Goal: Task Accomplishment & Management: Use online tool/utility

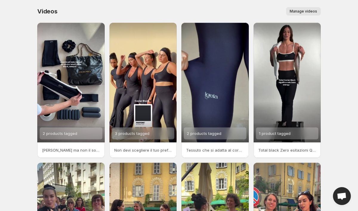
click at [310, 12] on span "Manage videos" at bounding box center [303, 11] width 27 height 5
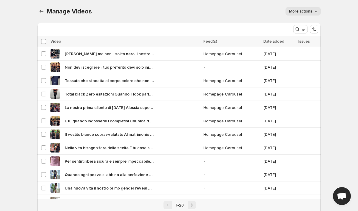
click at [297, 14] on button "More actions" at bounding box center [303, 11] width 35 height 8
click at [281, 15] on div "More actions" at bounding box center [210, 11] width 222 height 8
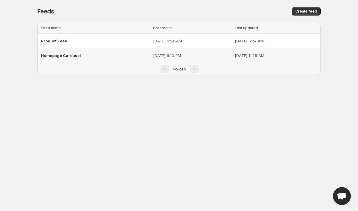
click at [63, 51] on div "Homepage Carousel" at bounding box center [95, 55] width 109 height 11
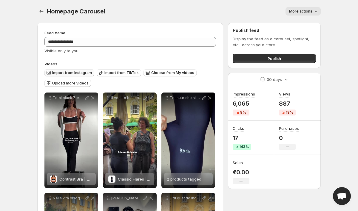
click at [68, 73] on span "Import from Instagram" at bounding box center [72, 72] width 40 height 5
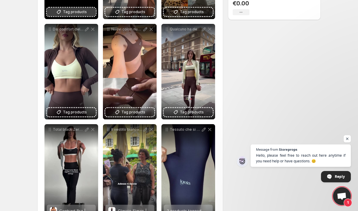
scroll to position [170, 0]
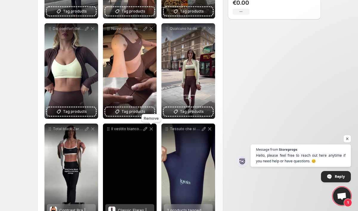
click at [150, 130] on icon at bounding box center [151, 129] width 6 height 6
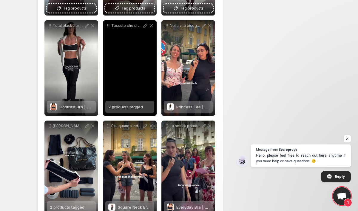
scroll to position [273, 0]
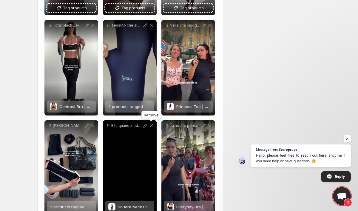
click at [152, 127] on icon at bounding box center [151, 125] width 3 height 3
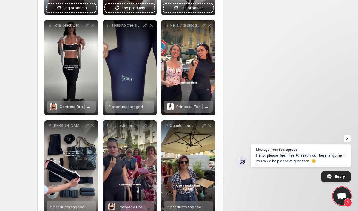
click at [152, 127] on icon at bounding box center [151, 125] width 3 height 3
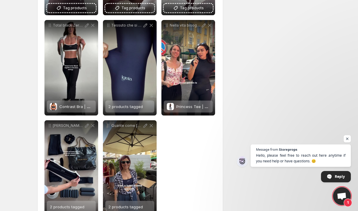
click at [152, 127] on icon at bounding box center [151, 125] width 3 height 3
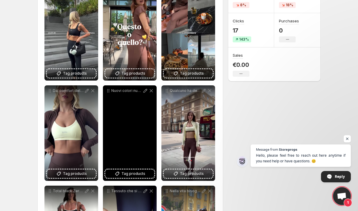
scroll to position [79, 0]
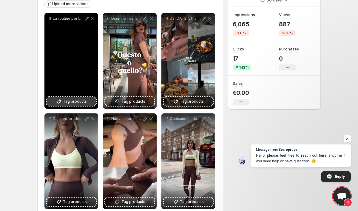
click at [89, 101] on button "Tag products" at bounding box center [71, 101] width 49 height 8
click at [75, 103] on span "Tag products" at bounding box center [75, 102] width 24 height 6
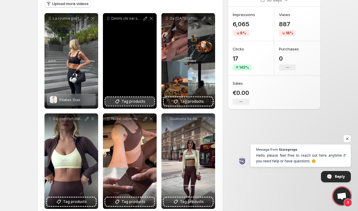
click at [143, 103] on span "Tag products" at bounding box center [134, 102] width 24 height 6
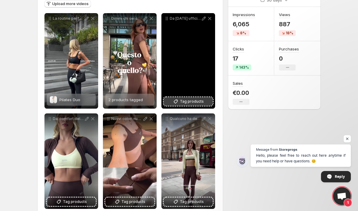
click at [180, 101] on button "Tag products" at bounding box center [188, 101] width 49 height 8
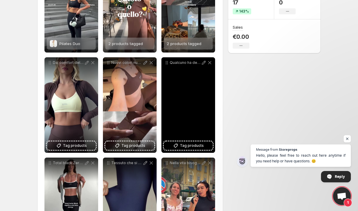
scroll to position [159, 0]
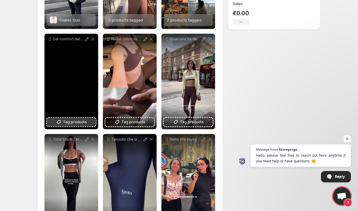
click at [67, 123] on span "Tag products" at bounding box center [75, 122] width 24 height 6
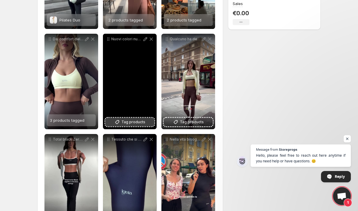
click at [145, 122] on button "Tag products" at bounding box center [129, 122] width 49 height 8
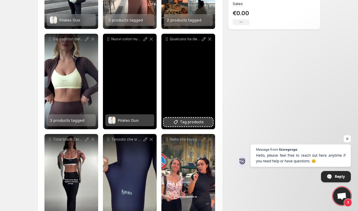
click at [190, 123] on span "Tag products" at bounding box center [192, 122] width 24 height 6
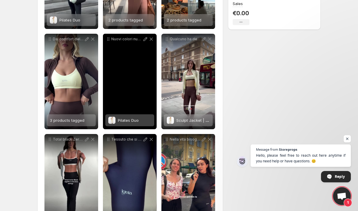
scroll to position [0, 0]
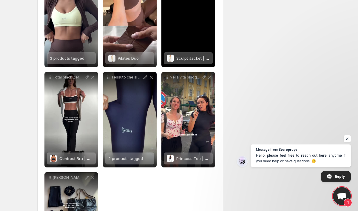
scroll to position [263, 0]
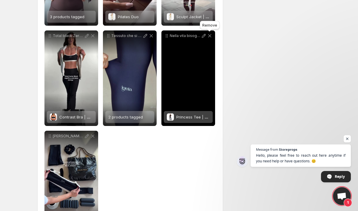
click at [209, 36] on icon at bounding box center [209, 35] width 3 height 3
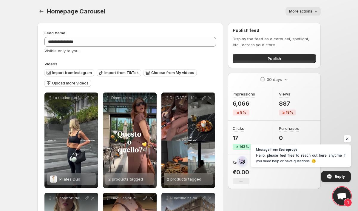
scroll to position [0, 0]
click at [41, 10] on icon "Settings" at bounding box center [42, 11] width 4 height 3
click at [40, 10] on icon "Settings" at bounding box center [42, 11] width 6 height 6
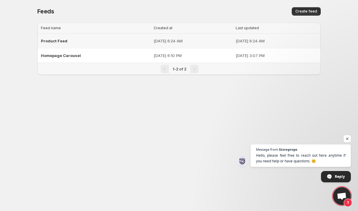
click at [74, 42] on div "Product Feed" at bounding box center [95, 41] width 109 height 11
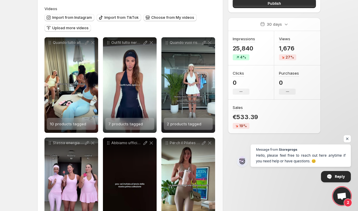
scroll to position [55, 0]
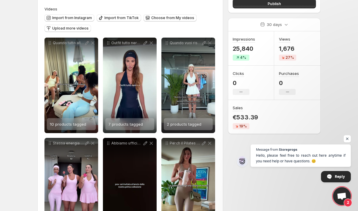
click at [339, 7] on body "**********" at bounding box center [179, 50] width 358 height 211
